Goal: Navigation & Orientation: Find specific page/section

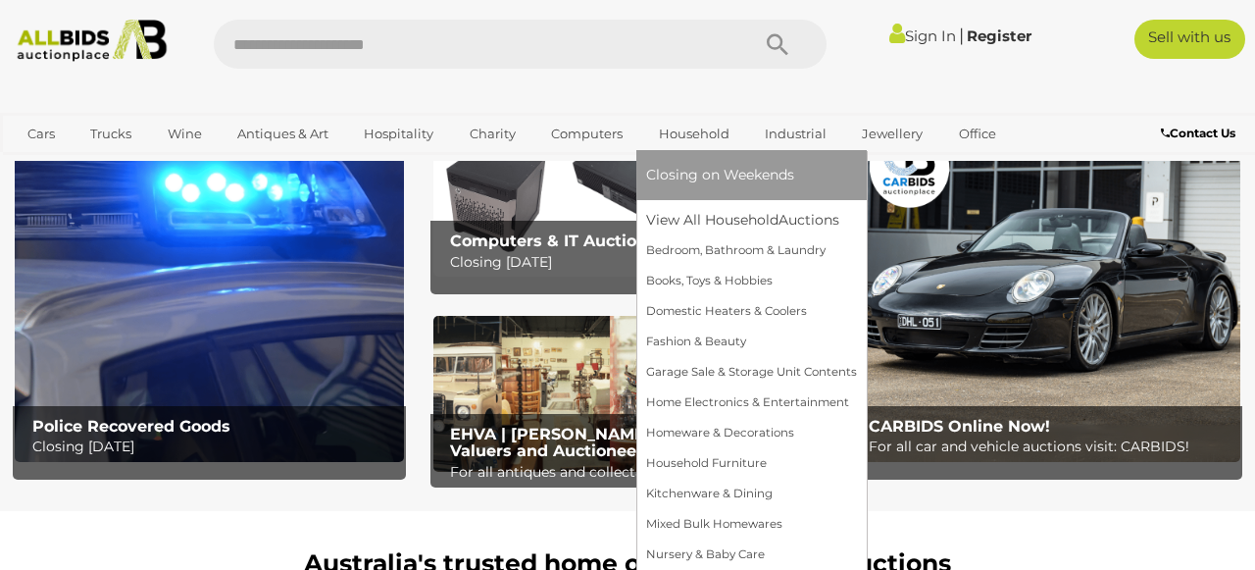
scroll to position [96, 0]
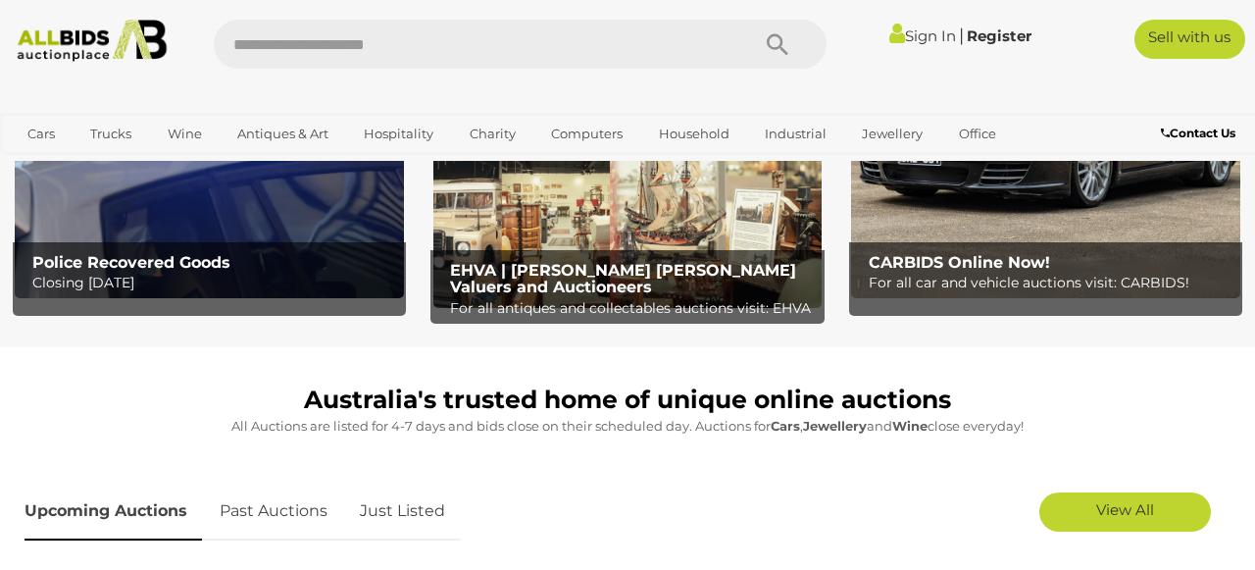
click at [564, 214] on img at bounding box center [627, 230] width 389 height 156
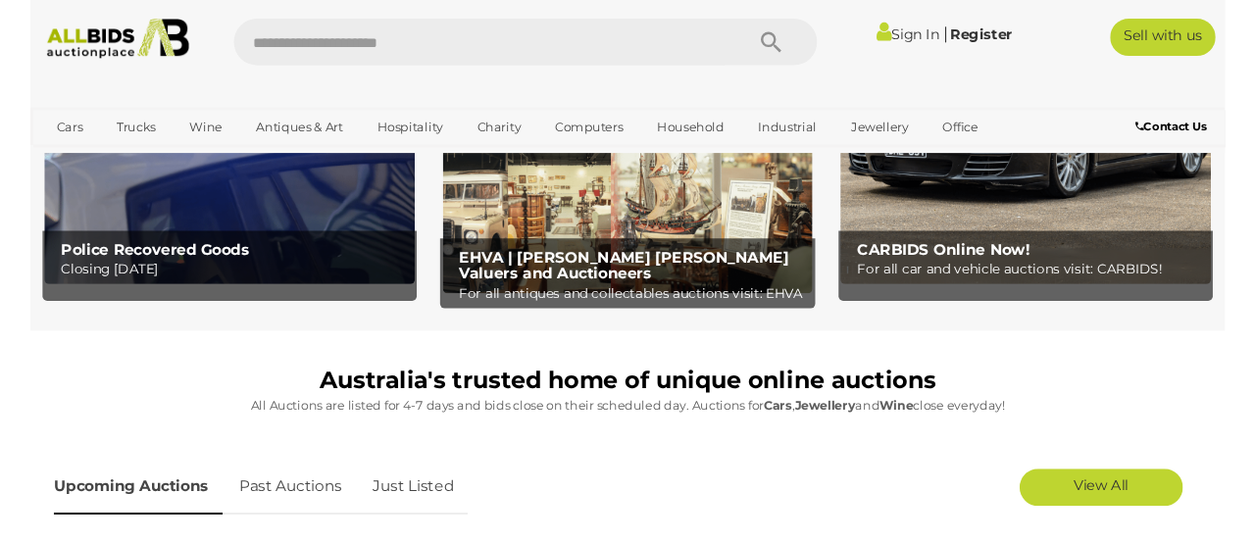
scroll to position [243, 0]
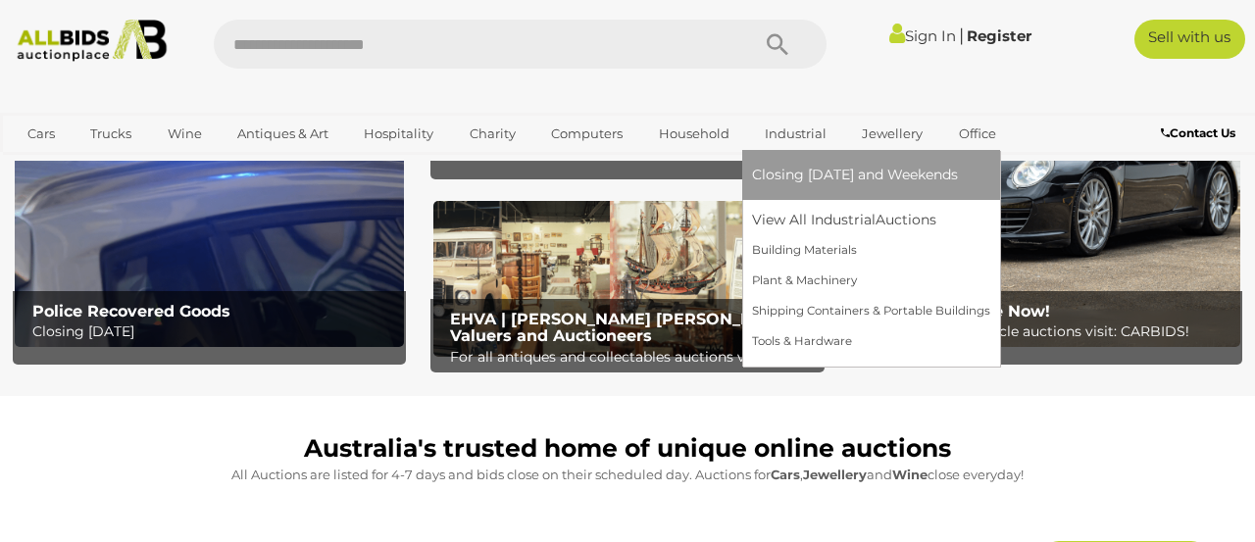
scroll to position [218, 0]
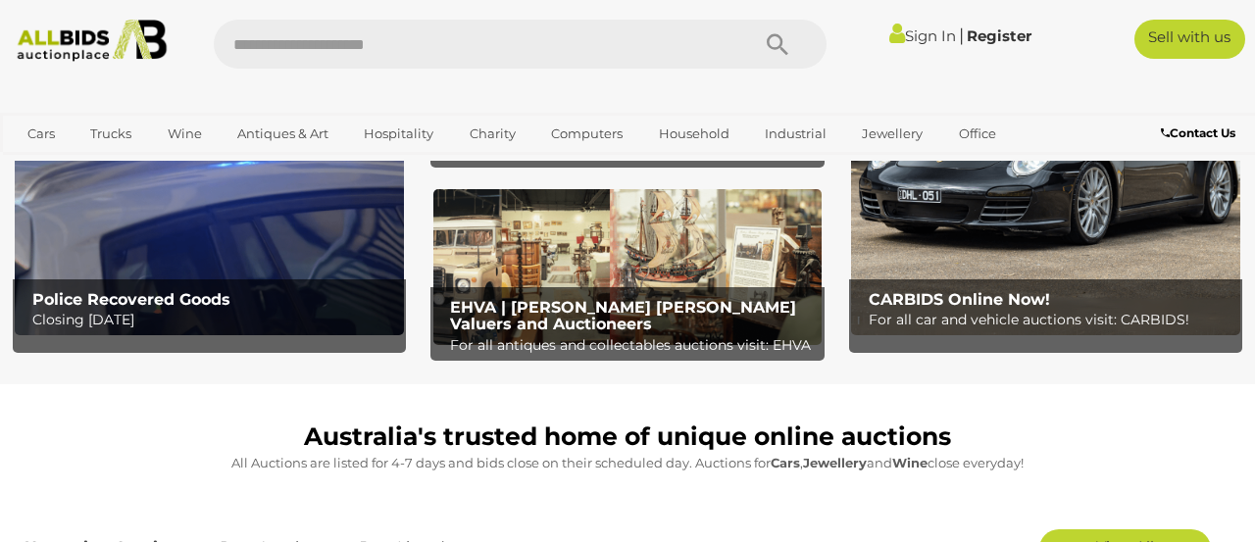
click at [617, 236] on img at bounding box center [627, 267] width 389 height 156
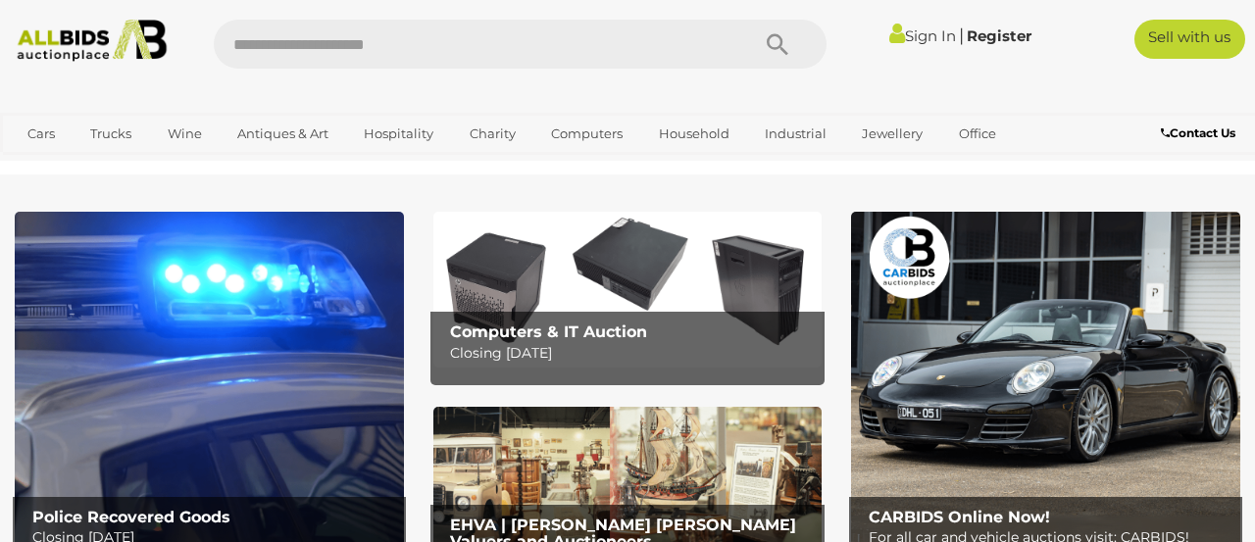
click at [591, 455] on img at bounding box center [627, 485] width 389 height 156
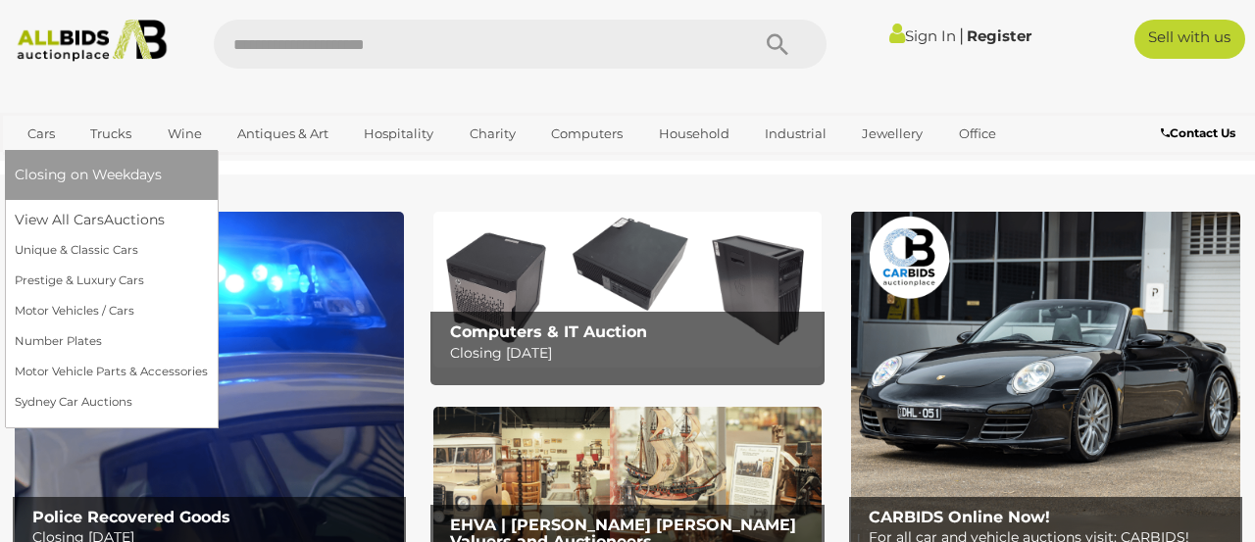
click at [46, 132] on link "Cars" at bounding box center [41, 134] width 53 height 32
click at [70, 215] on link "View All Cars Auctions" at bounding box center [111, 220] width 193 height 30
